Goal: Task Accomplishment & Management: Manage account settings

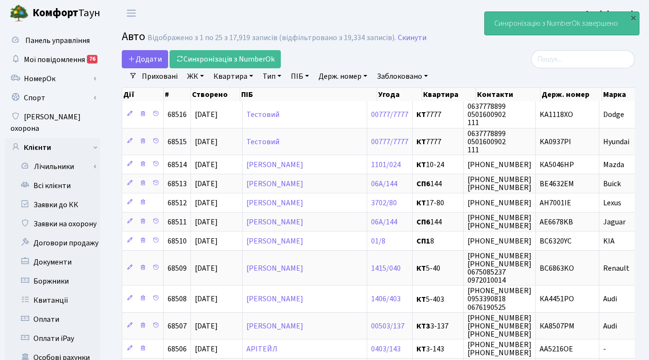
select select "25"
click at [48, 272] on link "Боржники" at bounding box center [53, 281] width 96 height 19
click at [58, 272] on link "Боржники" at bounding box center [53, 281] width 96 height 19
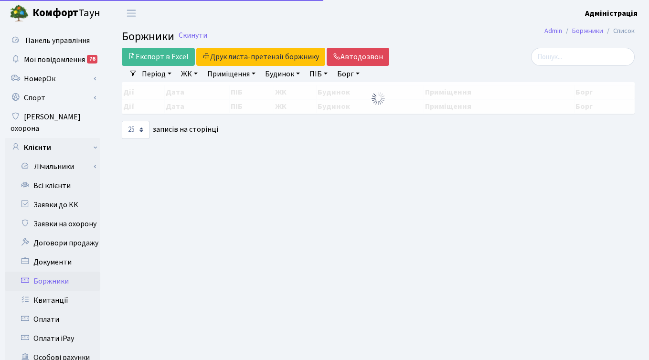
select select "25"
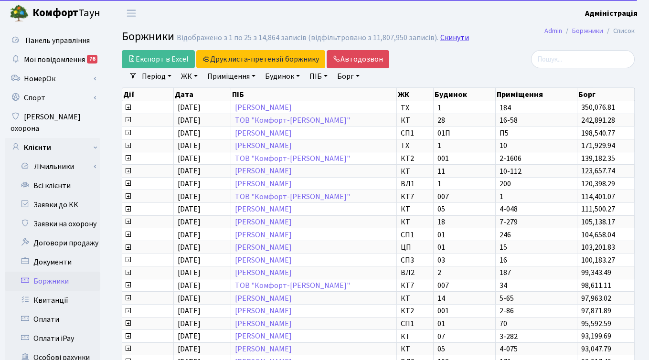
click at [449, 36] on link "Скинути" at bounding box center [454, 37] width 29 height 9
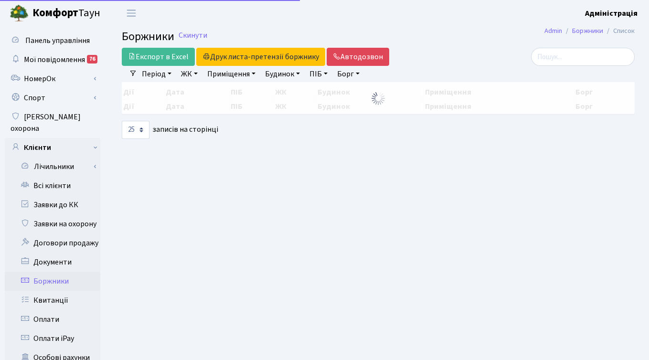
select select "25"
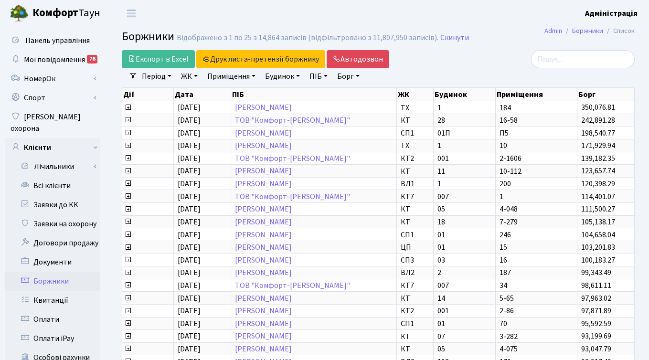
click at [349, 76] on link "Борг" at bounding box center [348, 76] width 30 height 16
click at [432, 75] on li "Очистити фільтри" at bounding box center [404, 76] width 79 height 16
click at [239, 78] on link "Приміщення" at bounding box center [231, 76] width 56 height 16
type input "12-228"
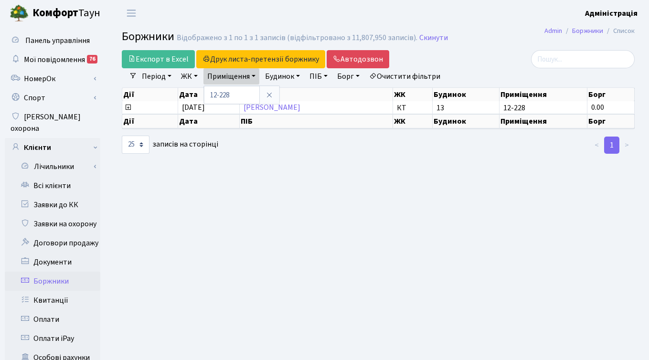
click at [253, 198] on main "Admin Боржники Список Боржники Відображено з 1 по 1 з 1 записів (відфільтровано…" at bounding box center [378, 304] width 542 height 556
click at [189, 76] on link "ЖК" at bounding box center [189, 76] width 24 height 16
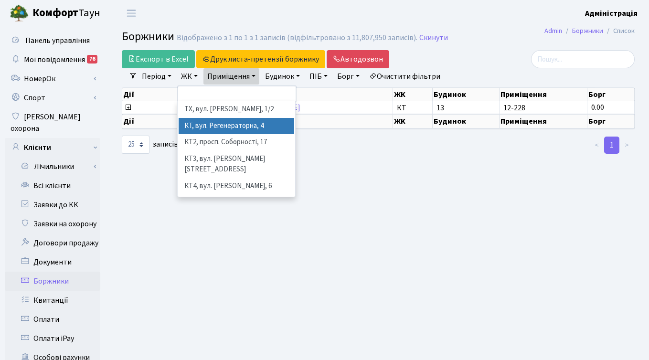
click at [195, 130] on li "КТ, вул. Регенераторна, 4" at bounding box center [237, 126] width 116 height 17
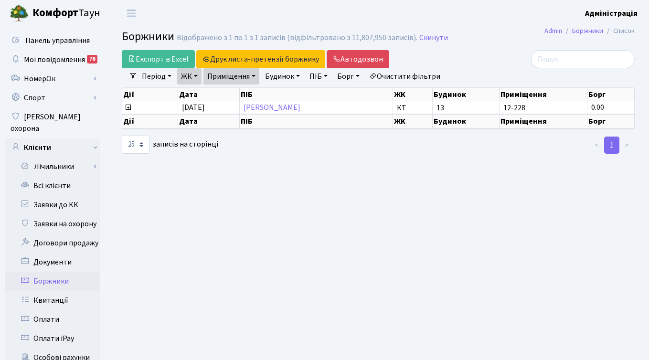
click at [383, 186] on main "Admin Боржники Список Боржники Відображено з 1 по 1 з 1 записів (відфільтровано…" at bounding box center [378, 304] width 542 height 556
click at [501, 49] on main "Admin Боржники Список Боржники Відображено з 1 по 1 з 1 записів (відфільтровано…" at bounding box center [378, 304] width 542 height 556
click at [357, 59] on link "Автодозвон" at bounding box center [358, 59] width 63 height 18
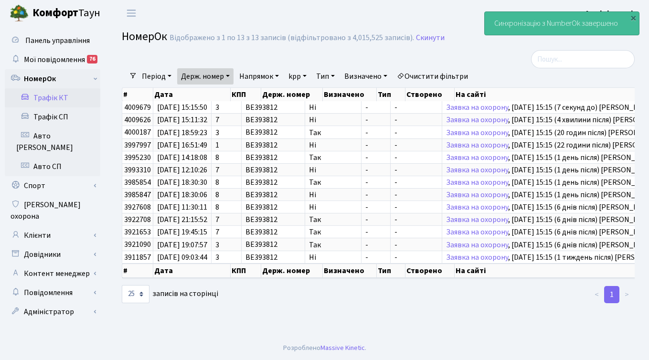
select select "25"
click at [41, 226] on link "Клієнти" at bounding box center [53, 235] width 96 height 19
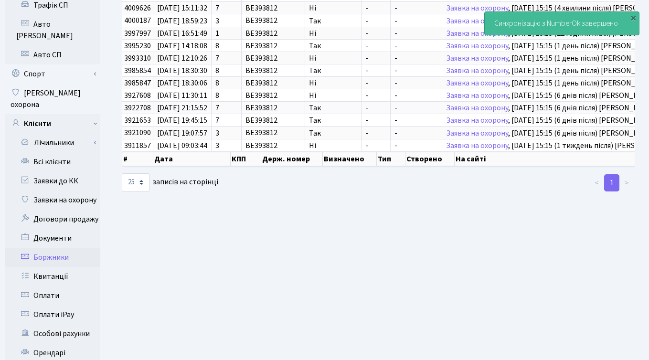
scroll to position [92, 0]
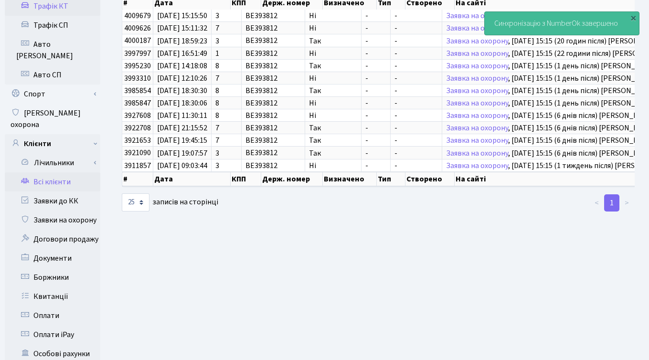
click at [48, 172] on link "Всі клієнти" at bounding box center [53, 181] width 96 height 19
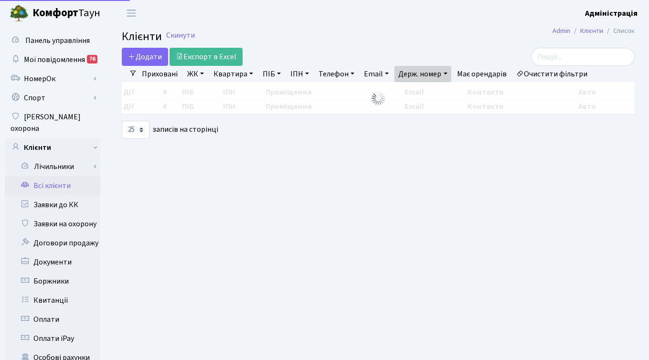
select select "25"
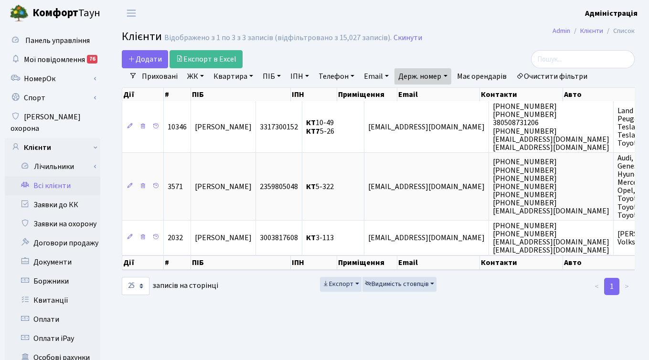
click at [532, 75] on link "Очистити фільтри" at bounding box center [551, 76] width 79 height 16
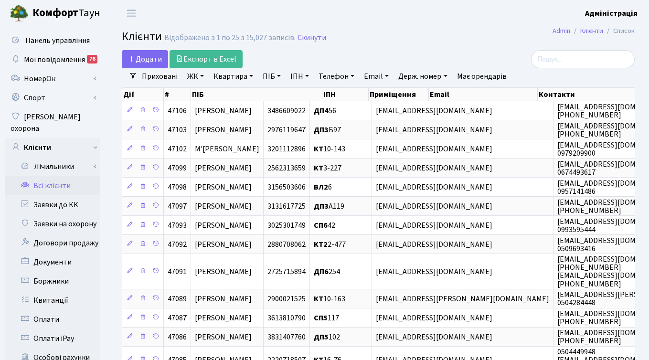
click at [224, 76] on link "Квартира" at bounding box center [233, 76] width 47 height 16
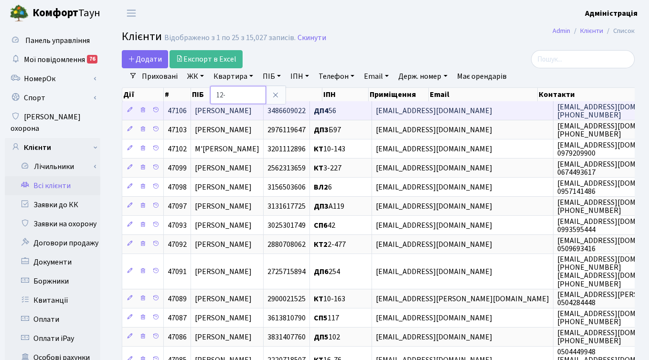
type input "12-228"
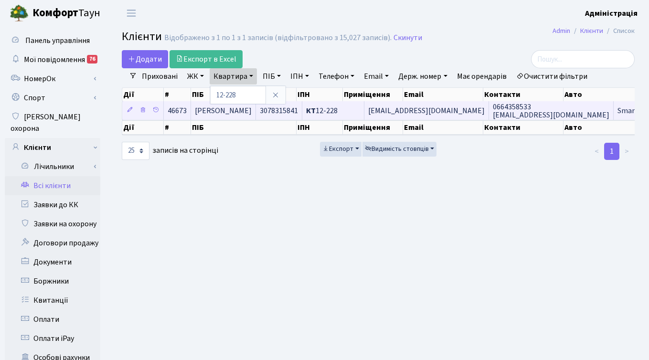
click at [338, 111] on span "КТ 12-228" at bounding box center [322, 111] width 32 height 11
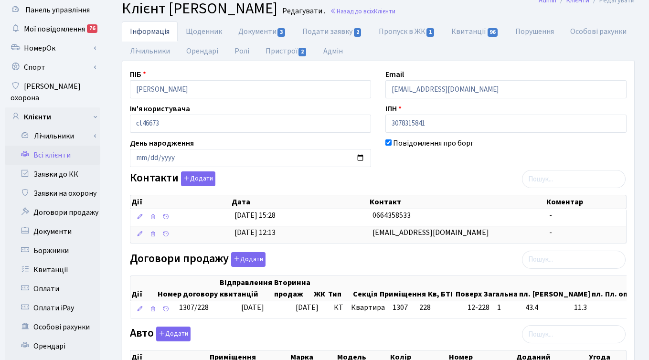
scroll to position [34, 0]
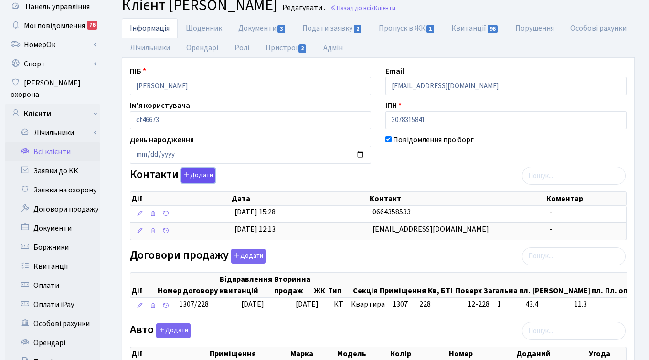
click at [193, 173] on button "Додати" at bounding box center [198, 175] width 34 height 15
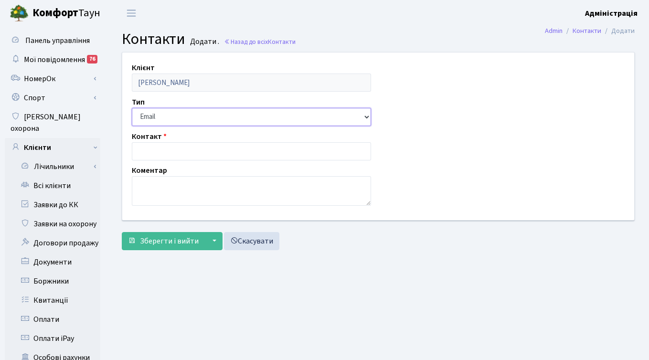
click at [169, 115] on select "Email Телефон" at bounding box center [251, 117] width 239 height 18
select select "1"
click at [132, 108] on select "Email Телефон" at bounding box center [251, 117] width 239 height 18
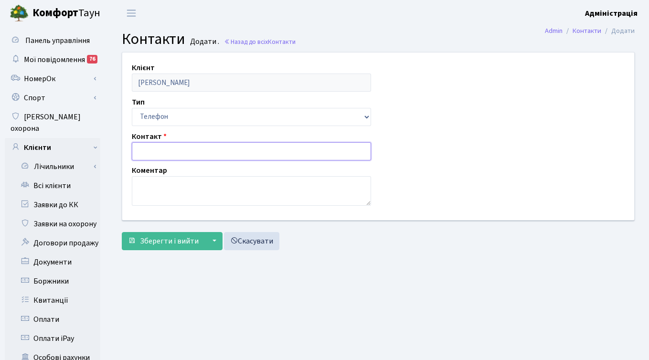
click at [156, 152] on input "text" at bounding box center [251, 151] width 239 height 18
type input "0503667070"
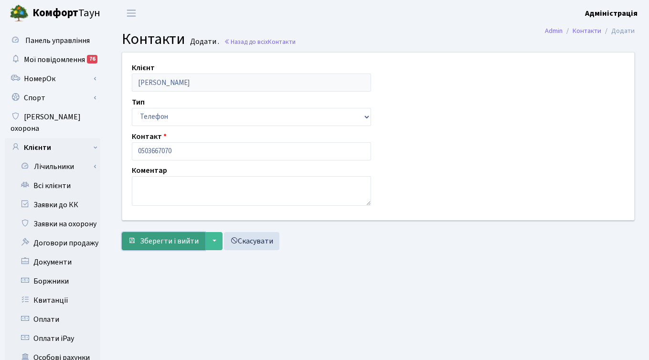
click at [152, 240] on span "Зберегти і вийти" at bounding box center [169, 241] width 59 height 11
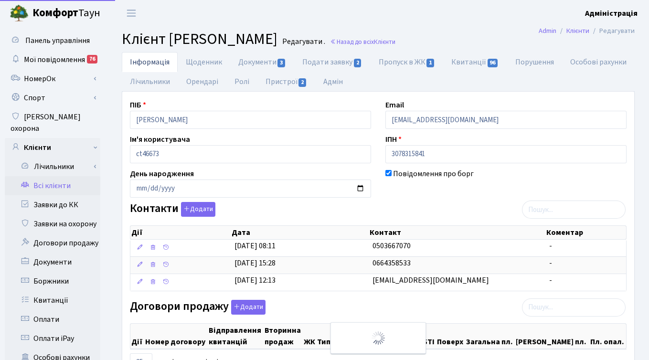
select select "25"
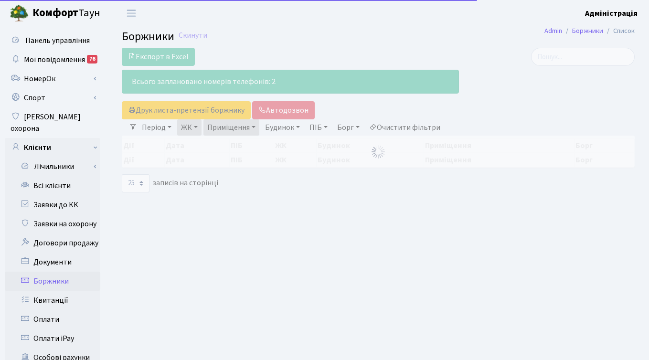
select select "25"
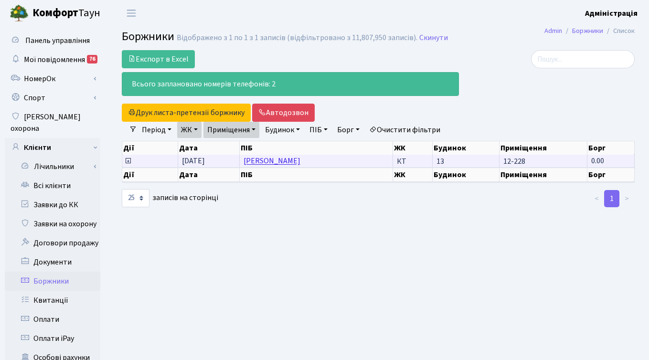
click at [285, 160] on link "[PERSON_NAME]" at bounding box center [272, 161] width 57 height 11
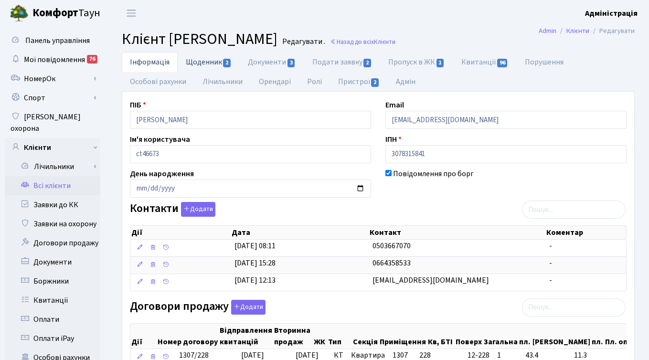
click at [202, 63] on link "Щоденник 2" at bounding box center [209, 62] width 62 height 20
select select "25"
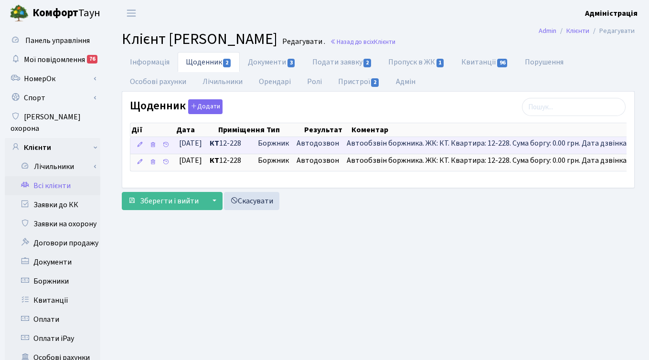
click at [333, 142] on span "Автодозвон" at bounding box center [318, 143] width 43 height 11
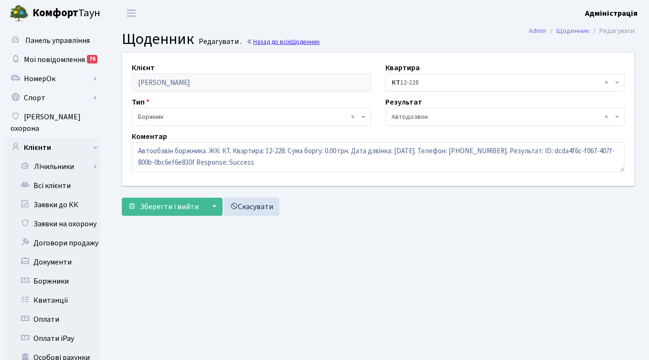
click at [286, 39] on link "Назад до всіх Щоденник" at bounding box center [283, 41] width 74 height 9
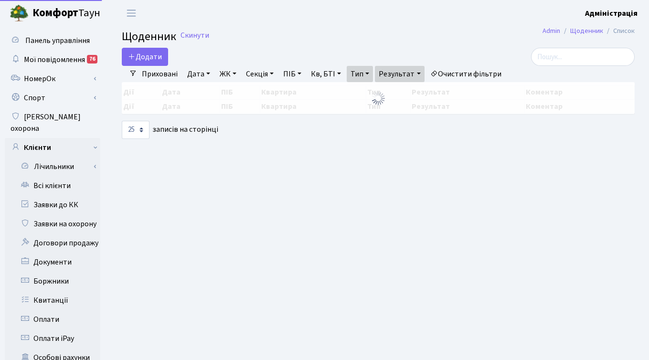
select select "25"
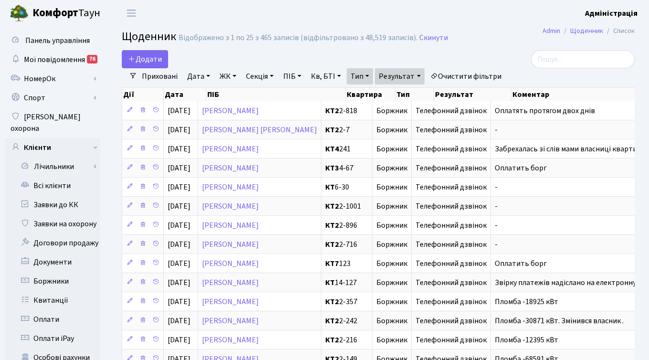
click at [480, 72] on link "Очистити фільтри" at bounding box center [465, 76] width 79 height 16
